Goal: Task Accomplishment & Management: Manage account settings

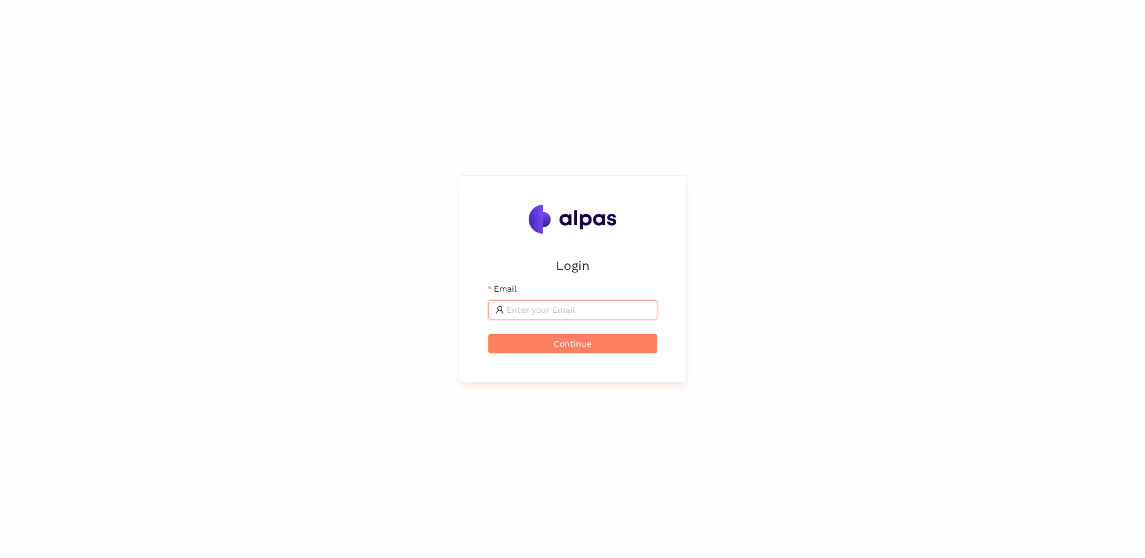
type input "[PERSON_NAME][EMAIL_ADDRESS][PERSON_NAME][DOMAIN_NAME]"
click at [564, 346] on span "Continue" at bounding box center [572, 343] width 38 height 13
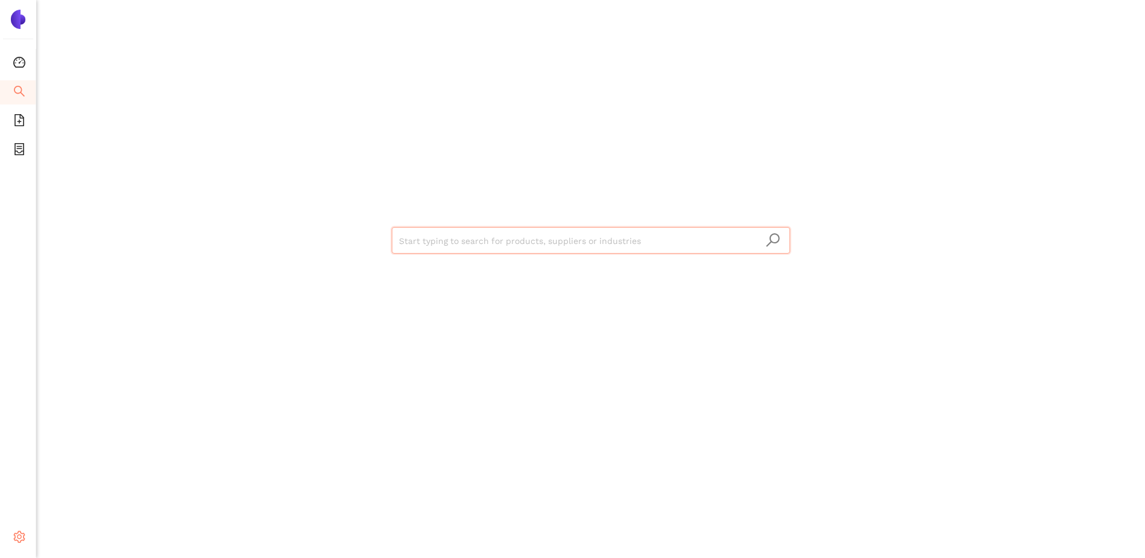
click at [24, 534] on icon "setting" at bounding box center [19, 536] width 12 height 12
click at [139, 311] on div "Start typing to search for products, suppliers or industries" at bounding box center [590, 279] width 1109 height 558
click at [22, 530] on icon "setting" at bounding box center [19, 536] width 12 height 12
click at [78, 530] on li "Logout" at bounding box center [86, 538] width 100 height 24
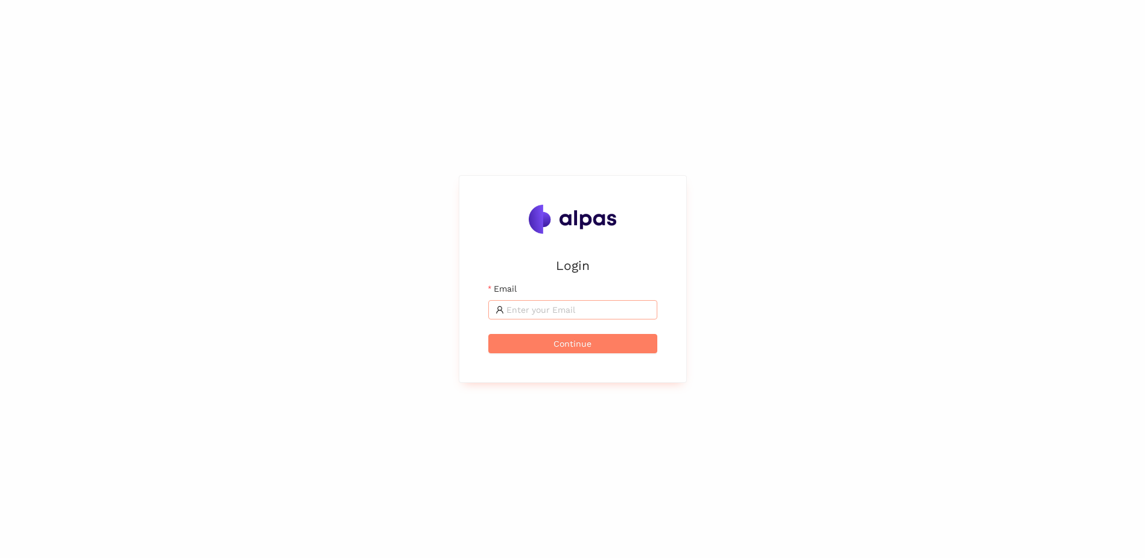
click at [530, 307] on input "Email" at bounding box center [578, 309] width 144 height 13
type input "kristian.salo@landisgyr.com"
click at [564, 344] on span "Continue" at bounding box center [572, 343] width 38 height 13
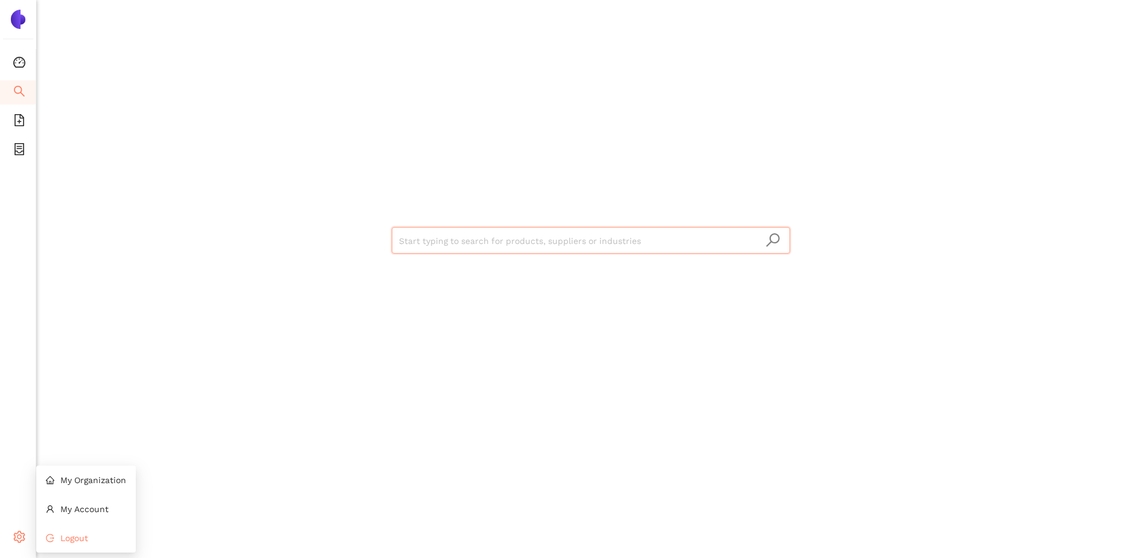
click at [79, 536] on span "Logout" at bounding box center [74, 538] width 28 height 10
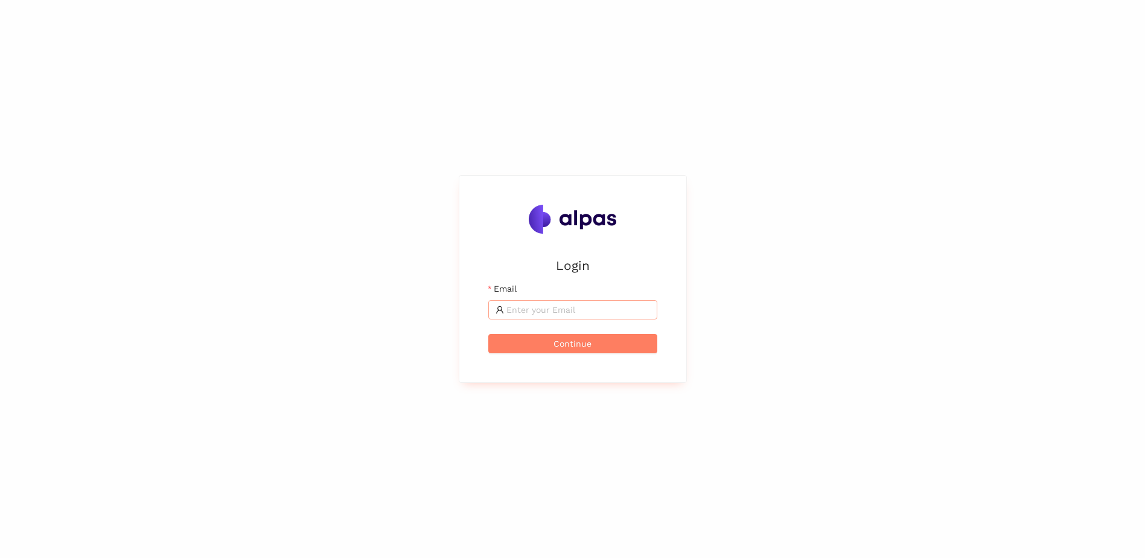
click at [533, 303] on input "Email" at bounding box center [578, 309] width 144 height 13
type input "kristian.salo@landisgyr.com"
click at [553, 341] on button "Continue" at bounding box center [572, 343] width 169 height 19
